Goal: Entertainment & Leisure: Consume media (video, audio)

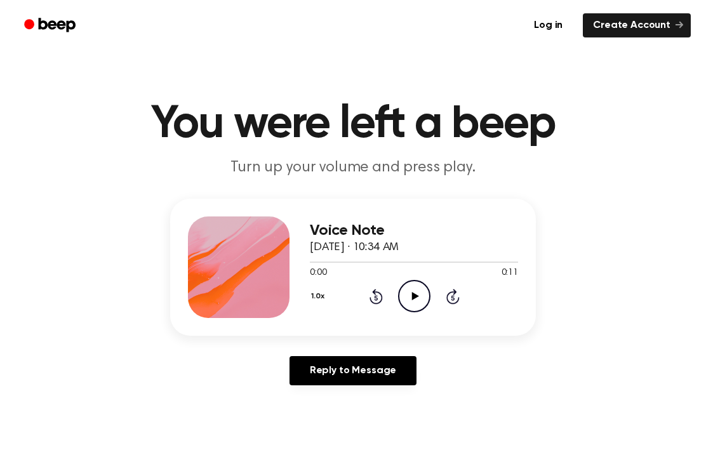
click at [403, 293] on icon "Play Audio" at bounding box center [414, 296] width 32 height 32
click at [394, 318] on div "Voice Note 11 February 2025 · 10:34 AM 0:11 0:11 Your browser does not support …" at bounding box center [353, 267] width 366 height 137
click at [415, 293] on icon "Play Audio" at bounding box center [414, 296] width 32 height 32
click at [410, 300] on icon "Play Audio" at bounding box center [414, 296] width 32 height 32
click at [408, 280] on icon "Play Audio" at bounding box center [414, 296] width 32 height 32
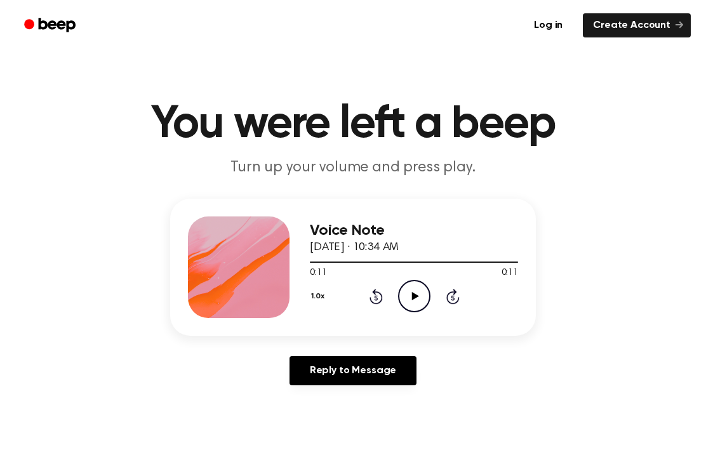
click at [411, 293] on icon "Play Audio" at bounding box center [414, 296] width 32 height 32
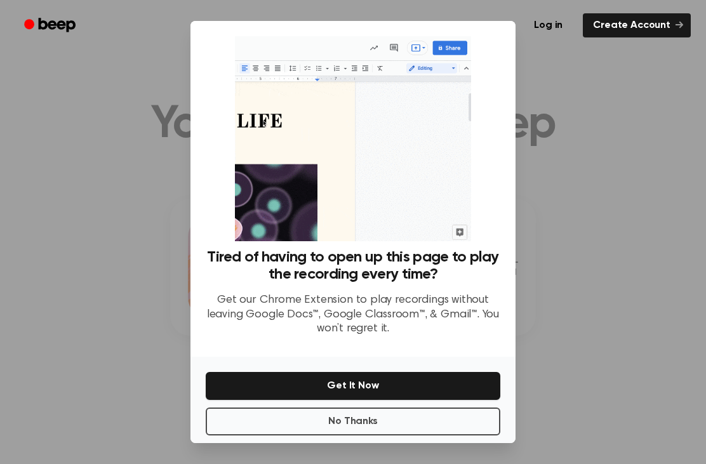
scroll to position [1, 0]
click at [389, 436] on button "No Thanks" at bounding box center [353, 422] width 295 height 28
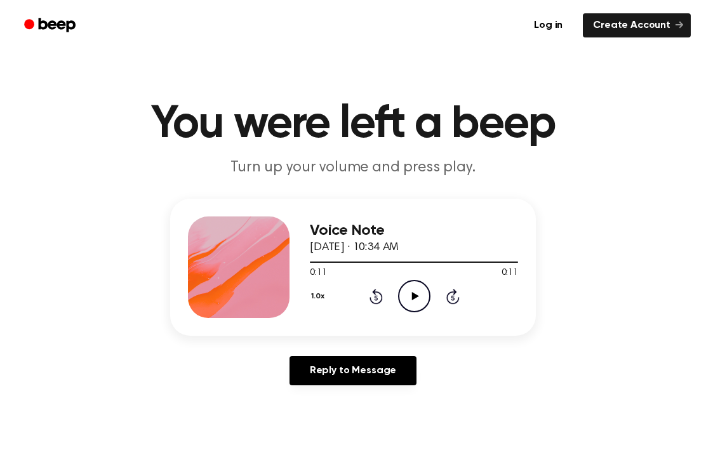
click at [411, 288] on icon "Play Audio" at bounding box center [414, 296] width 32 height 32
click at [422, 308] on icon "Pause Audio" at bounding box center [414, 296] width 32 height 32
click at [411, 293] on icon "Play Audio" at bounding box center [414, 296] width 32 height 32
click at [377, 290] on icon "Rewind 5 seconds" at bounding box center [376, 296] width 14 height 17
click at [418, 298] on icon "Pause Audio" at bounding box center [414, 296] width 32 height 32
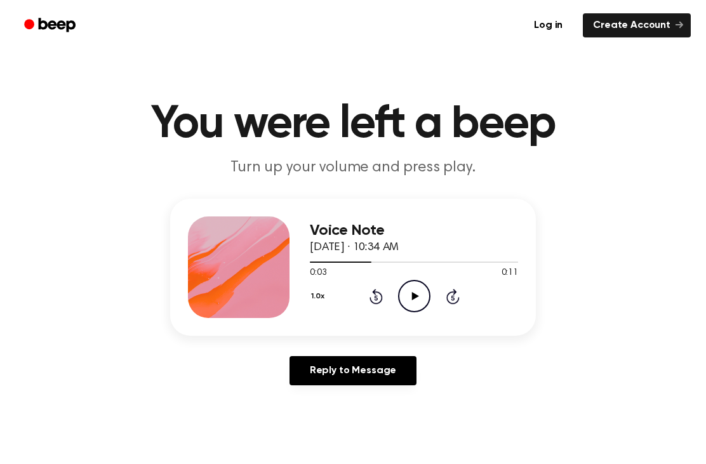
click at [377, 287] on div "1.0x Rewind 5 seconds Play Audio Skip 5 seconds" at bounding box center [414, 296] width 208 height 32
click at [375, 293] on icon at bounding box center [376, 296] width 13 height 15
click at [379, 308] on div "1.0x Rewind 5 seconds Play Audio Skip 5 seconds" at bounding box center [414, 296] width 208 height 32
click at [413, 302] on icon "Play Audio" at bounding box center [414, 296] width 32 height 32
click at [404, 299] on icon "Play Audio" at bounding box center [414, 296] width 32 height 32
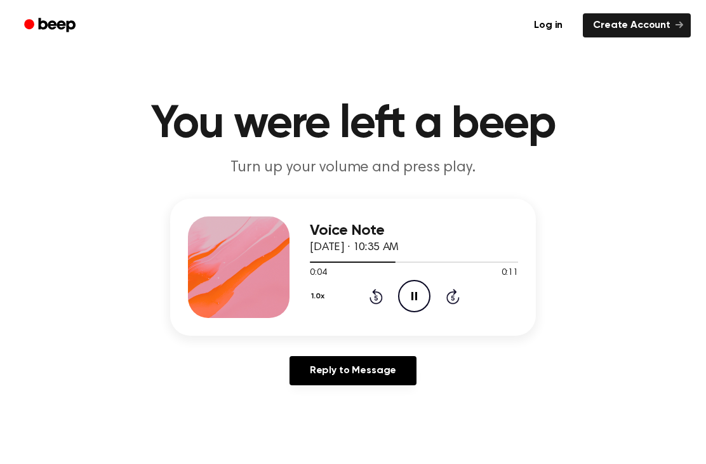
click at [382, 302] on icon "Rewind 5 seconds" at bounding box center [376, 296] width 14 height 17
click at [376, 303] on icon at bounding box center [376, 296] width 13 height 15
click at [387, 302] on div "1.0x Rewind 5 seconds Pause Audio Skip 5 seconds" at bounding box center [414, 296] width 208 height 32
click at [145, 4] on div "Log in Create Account" at bounding box center [353, 25] width 676 height 51
click at [417, 298] on icon "Play Audio" at bounding box center [414, 296] width 32 height 32
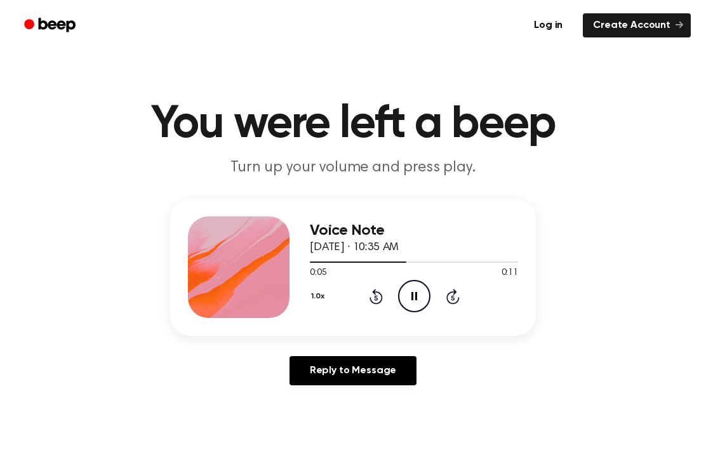
click at [369, 307] on div "1.0x Rewind 5 seconds Pause Audio Skip 5 seconds" at bounding box center [414, 296] width 208 height 32
click at [377, 309] on div "1.0x Rewind 5 seconds Pause Audio Skip 5 seconds" at bounding box center [414, 296] width 208 height 32
click at [384, 302] on div "1.0x Rewind 5 seconds Pause Audio Skip 5 seconds" at bounding box center [414, 296] width 208 height 32
click at [375, 295] on icon at bounding box center [376, 296] width 13 height 15
click at [377, 302] on icon "Rewind 5 seconds" at bounding box center [376, 296] width 14 height 17
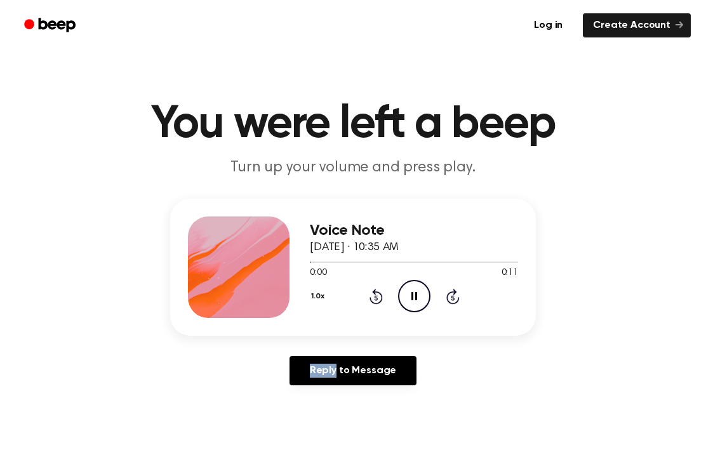
click at [382, 293] on icon "Rewind 5 seconds" at bounding box center [376, 296] width 14 height 17
click at [382, 292] on icon "Rewind 5 seconds" at bounding box center [376, 296] width 14 height 17
click at [374, 298] on icon "Rewind 5 seconds" at bounding box center [376, 296] width 14 height 17
